Goal: Transaction & Acquisition: Purchase product/service

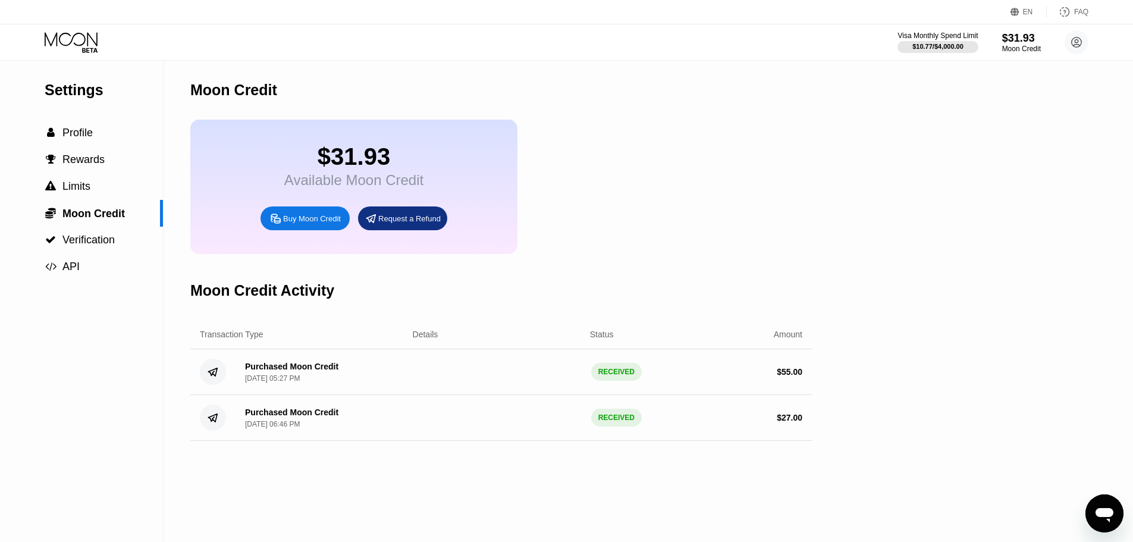
click at [87, 42] on icon at bounding box center [71, 39] width 53 height 14
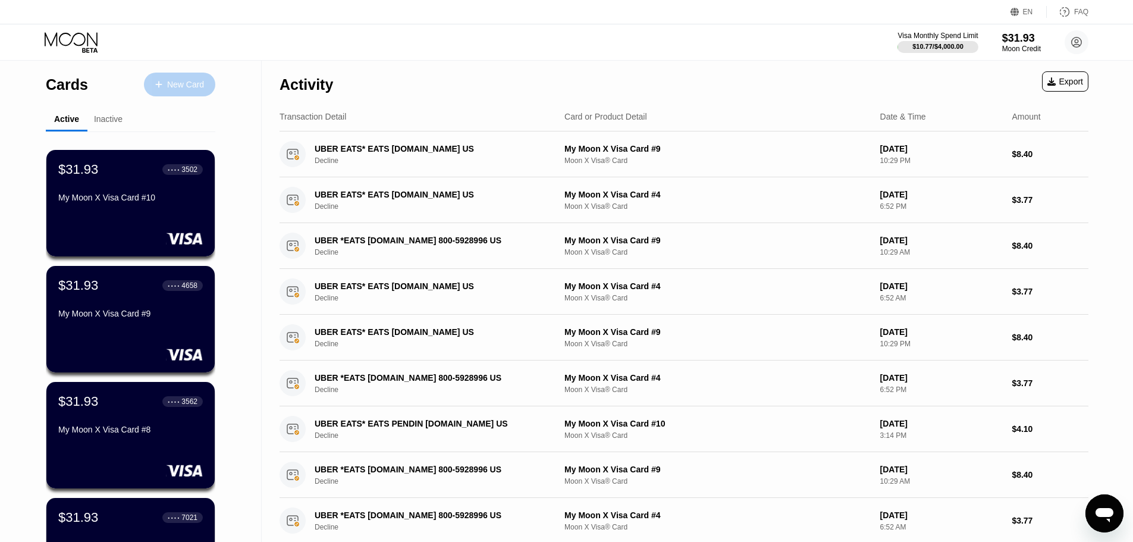
click at [177, 85] on div "New Card" at bounding box center [185, 85] width 37 height 10
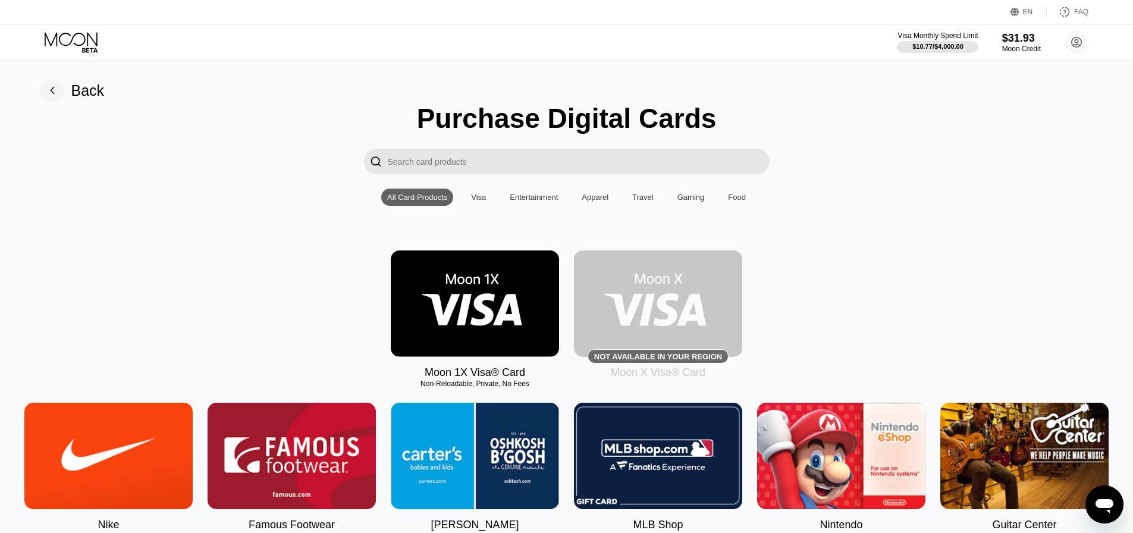
click at [471, 306] on img at bounding box center [475, 303] width 168 height 106
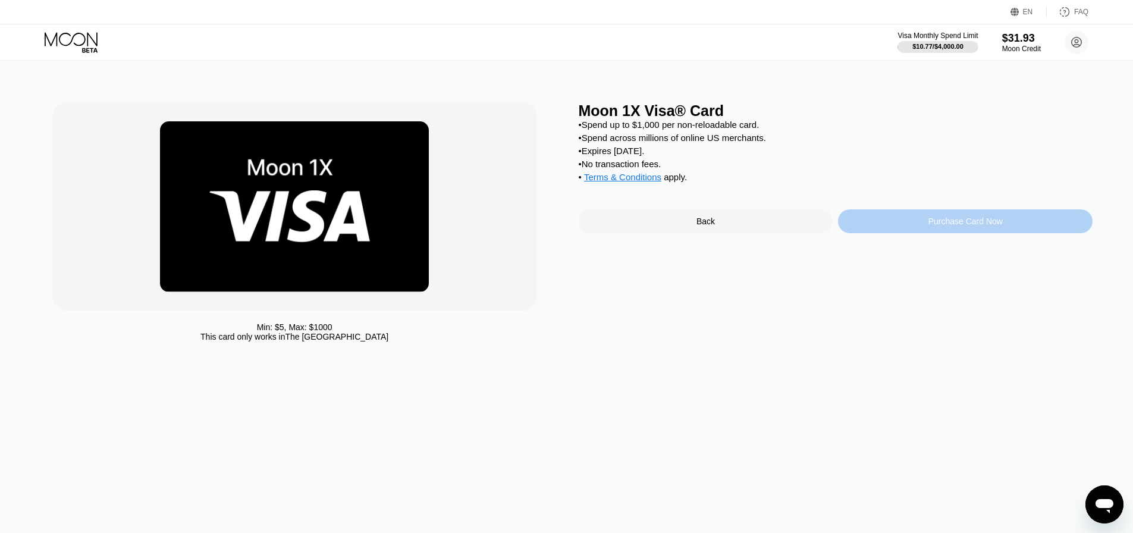
click at [927, 233] on div "Purchase Card Now" at bounding box center [965, 221] width 254 height 24
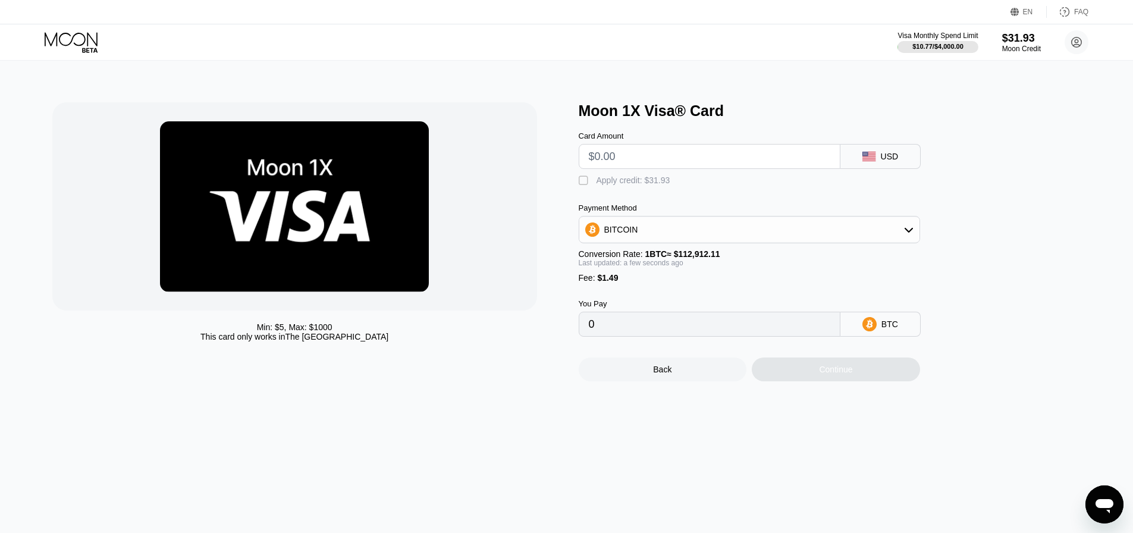
click at [587, 183] on div "" at bounding box center [584, 181] width 12 height 12
click at [583, 185] on div "" at bounding box center [584, 181] width 12 height 12
click at [615, 229] on div "BITCOIN" at bounding box center [621, 230] width 34 height 10
click at [616, 229] on div "BITCOIN" at bounding box center [621, 230] width 34 height 10
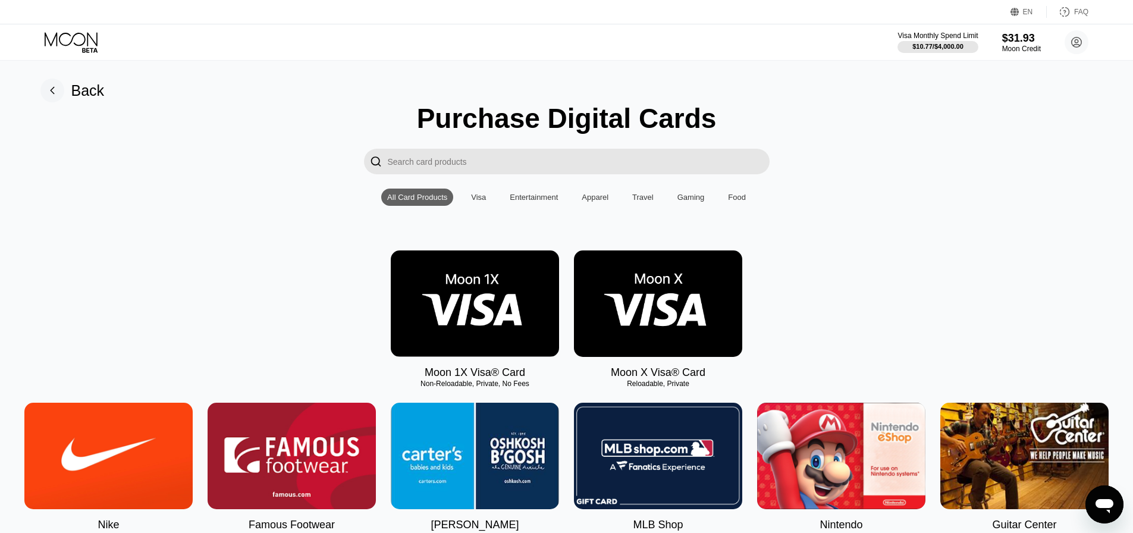
click at [653, 332] on img at bounding box center [658, 303] width 168 height 106
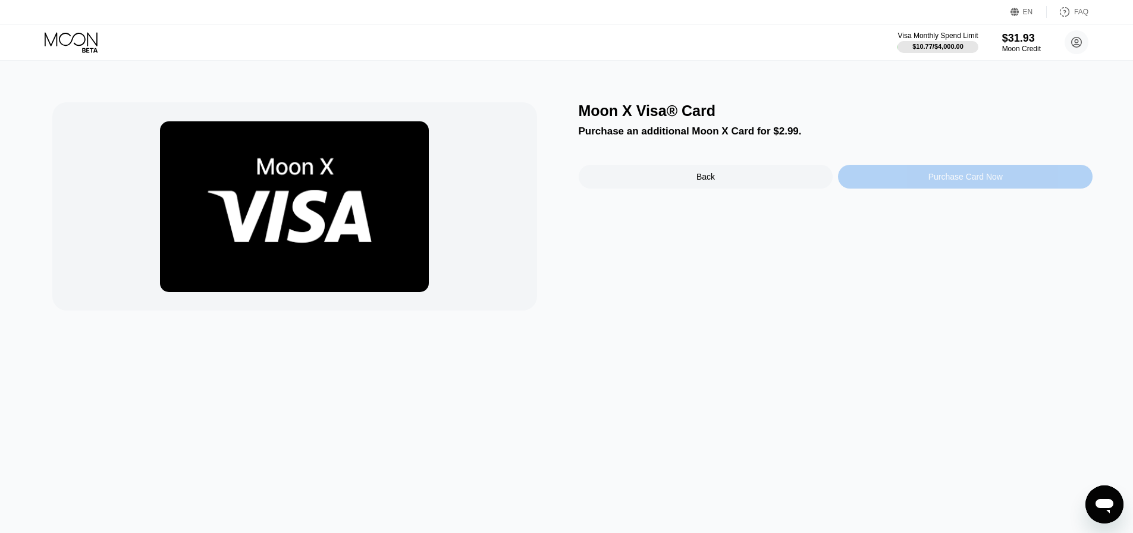
click at [905, 184] on div "Purchase Card Now" at bounding box center [965, 177] width 254 height 24
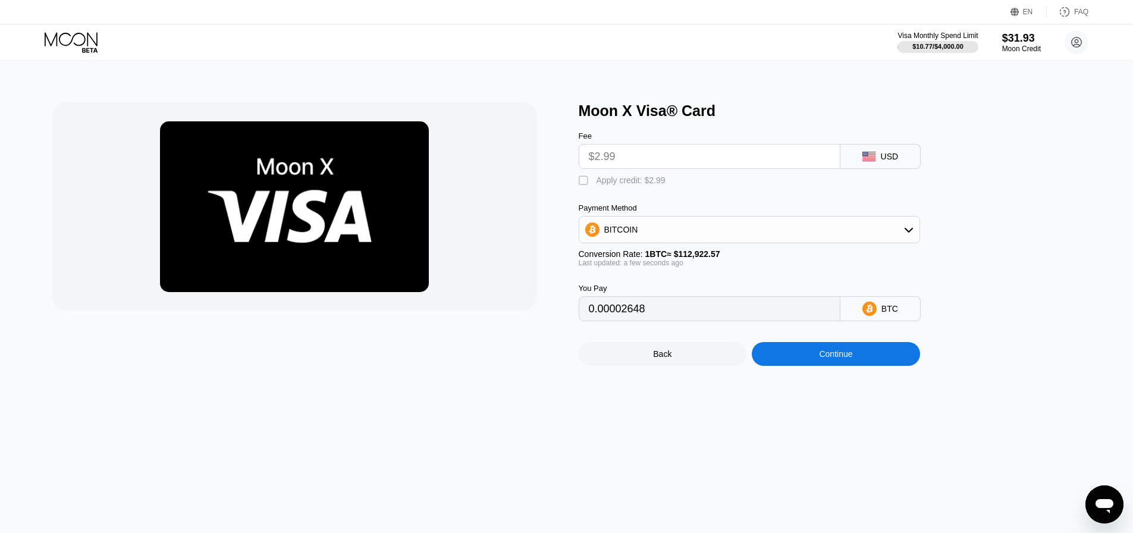
click at [588, 187] on div "" at bounding box center [584, 181] width 12 height 12
type input "0"
click at [809, 366] on div "Continue" at bounding box center [835, 354] width 168 height 24
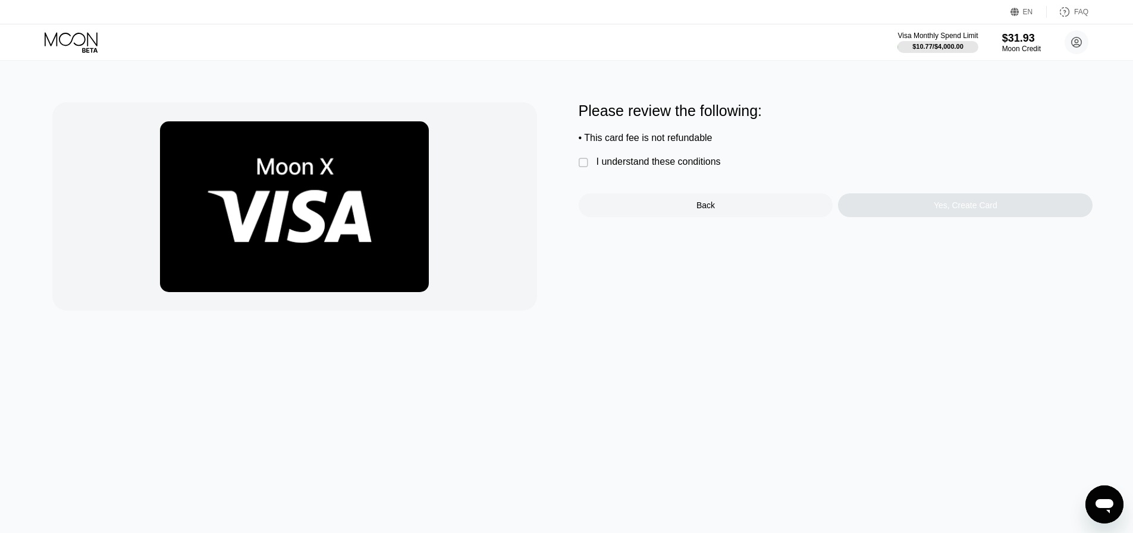
click at [600, 163] on div "I understand these conditions" at bounding box center [658, 161] width 124 height 11
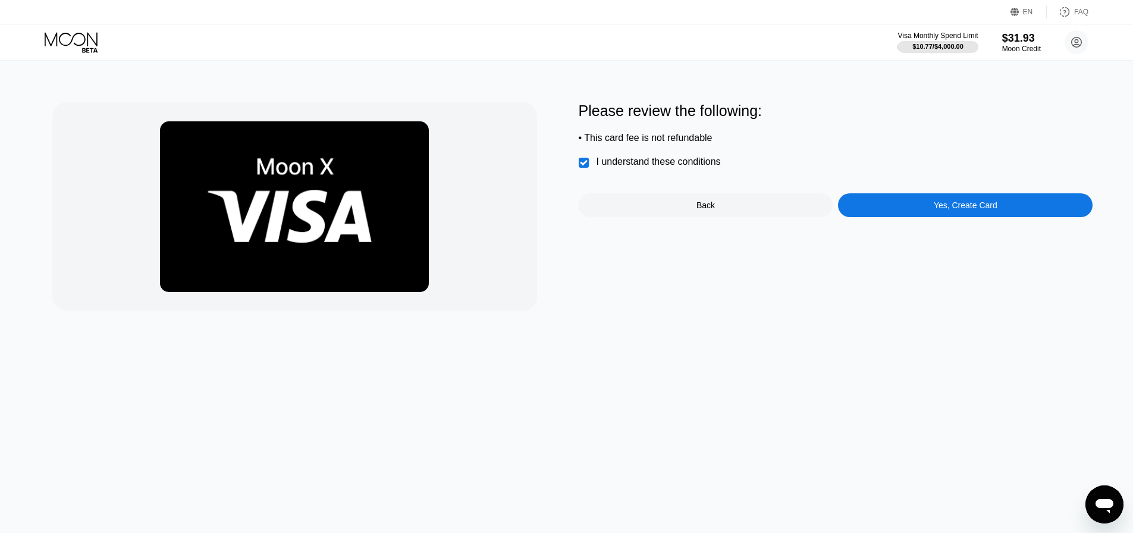
click at [910, 217] on div "Yes, Create Card" at bounding box center [965, 205] width 254 height 24
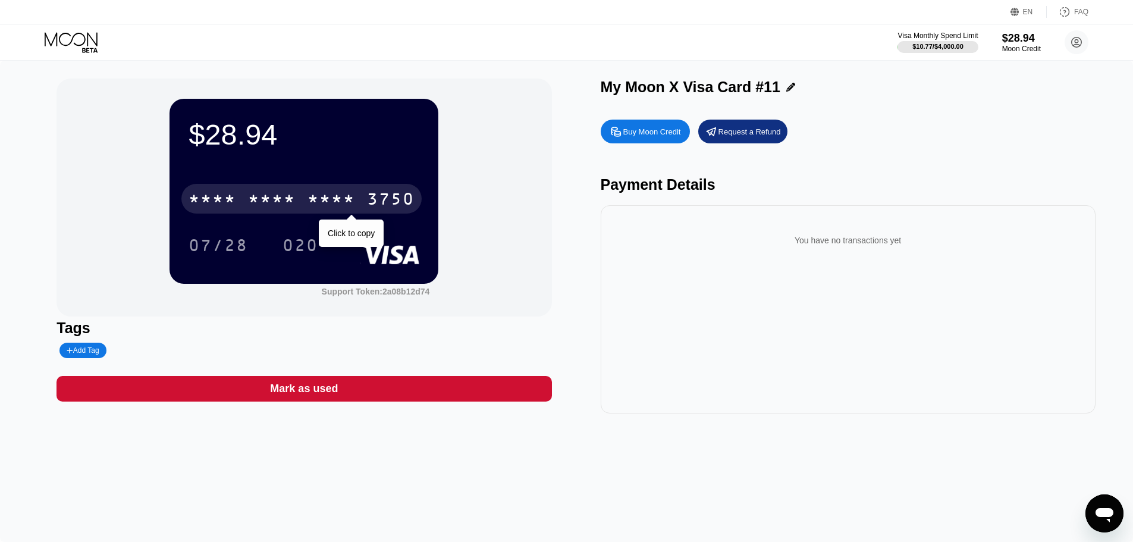
click at [328, 205] on div "* * * *" at bounding box center [331, 200] width 48 height 19
